Goal: Find specific page/section: Find specific page/section

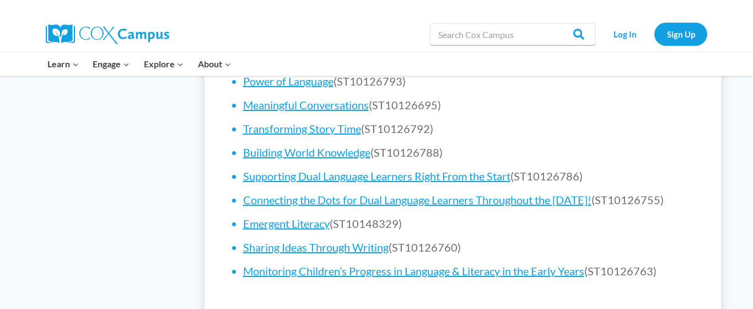
scroll to position [860, 0]
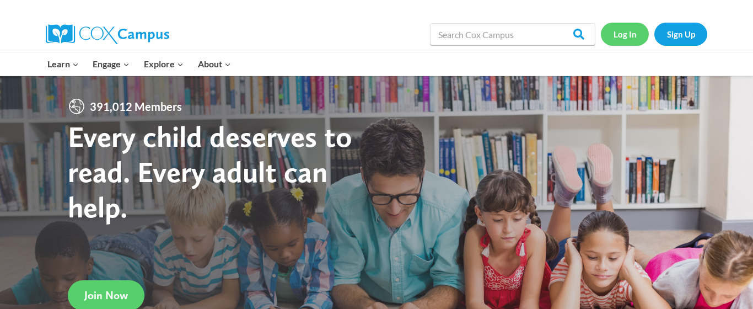
click at [626, 41] on link "Log In" at bounding box center [625, 34] width 48 height 23
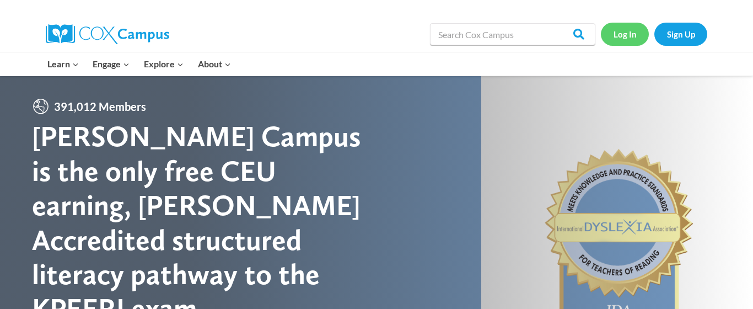
click at [626, 38] on link "Log In" at bounding box center [625, 34] width 48 height 23
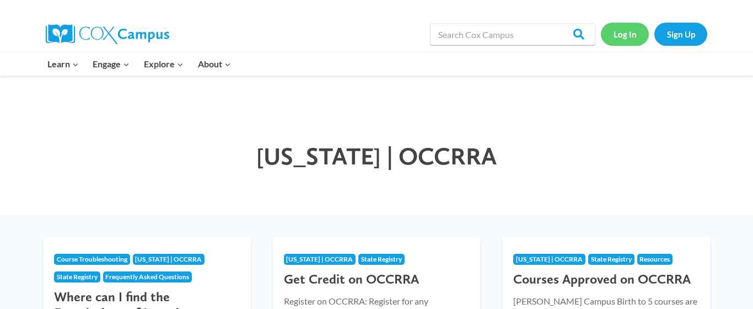
click at [626, 35] on link "Log In" at bounding box center [625, 34] width 48 height 23
